Goal: Find specific page/section: Find specific page/section

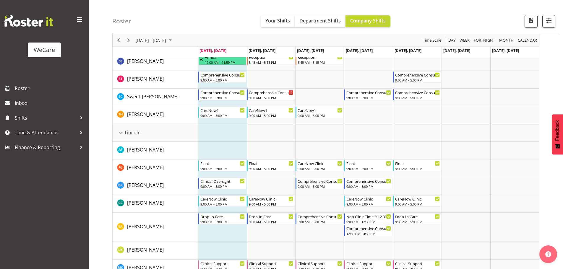
scroll to position [1034, 0]
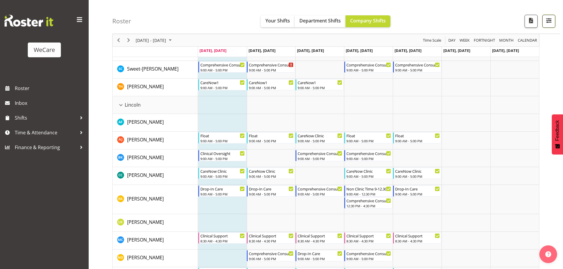
click at [551, 23] on span "button" at bounding box center [549, 21] width 8 height 8
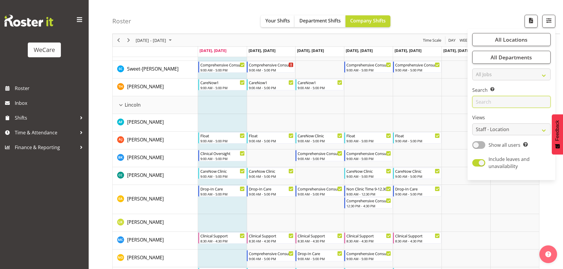
click at [510, 99] on input "text" at bounding box center [511, 102] width 78 height 12
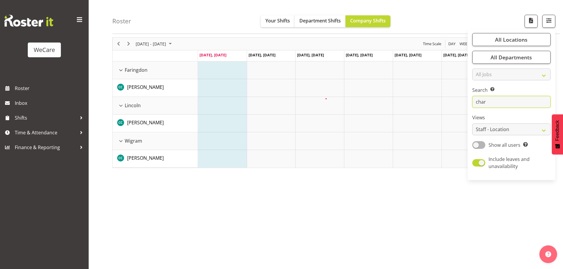
scroll to position [23, 0]
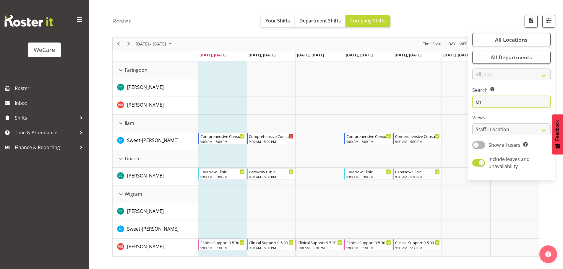
type input "c"
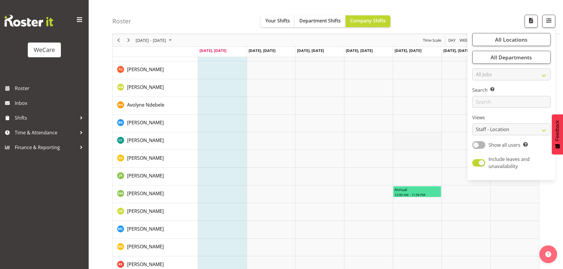
click at [415, 140] on td "Timeline Week of September 1, 2025" at bounding box center [417, 141] width 49 height 18
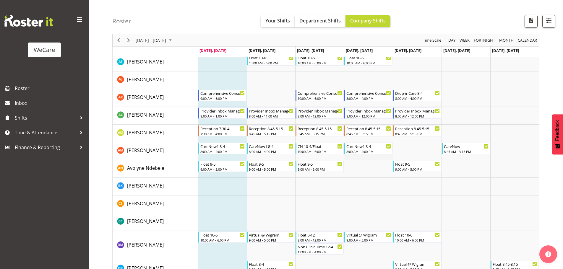
scroll to position [1707, 0]
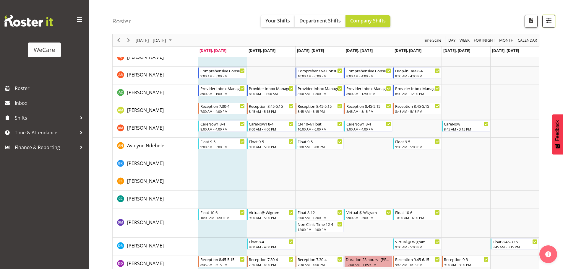
click at [554, 22] on button "button" at bounding box center [548, 21] width 13 height 13
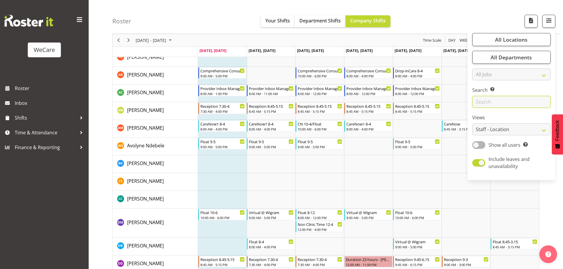
click at [507, 98] on input "text" at bounding box center [511, 102] width 78 height 12
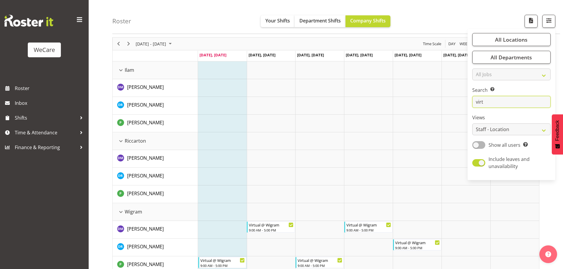
scroll to position [33, 0]
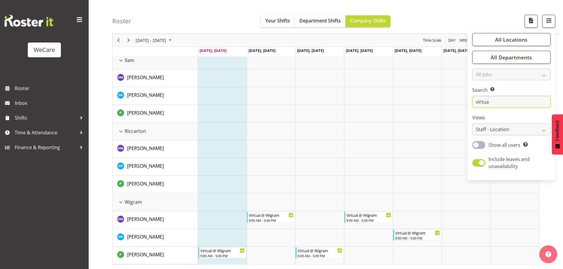
type input "virtual"
drag, startPoint x: 503, startPoint y: 100, endPoint x: 474, endPoint y: 103, distance: 29.4
click at [474, 103] on input "virtual" at bounding box center [511, 102] width 78 height 12
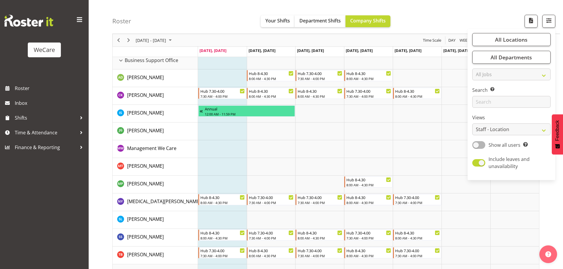
click at [223, 135] on td "Timeline Week of September 1, 2025" at bounding box center [222, 132] width 49 height 18
